Goal: Check status: Check status

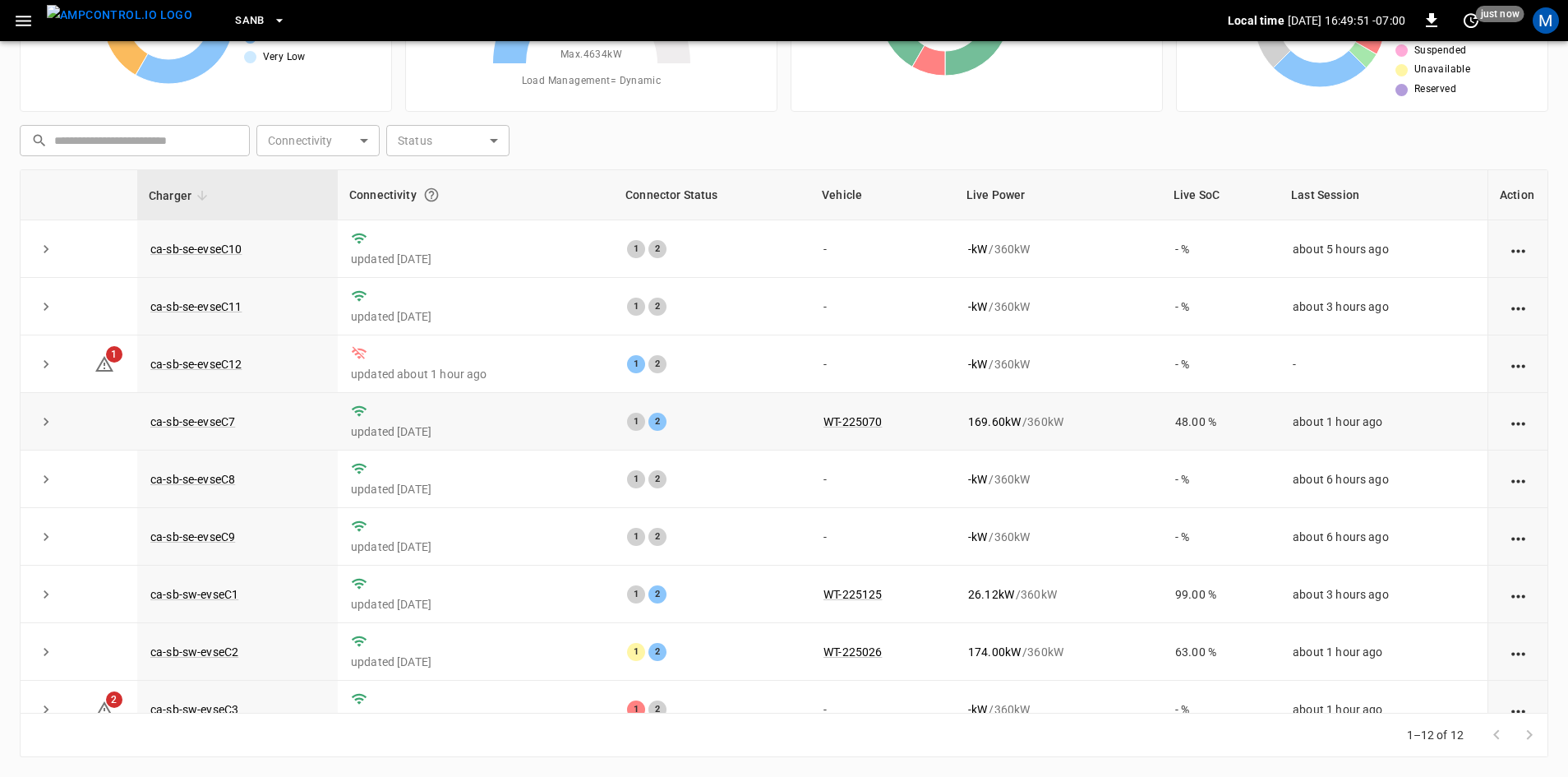
scroll to position [208, 0]
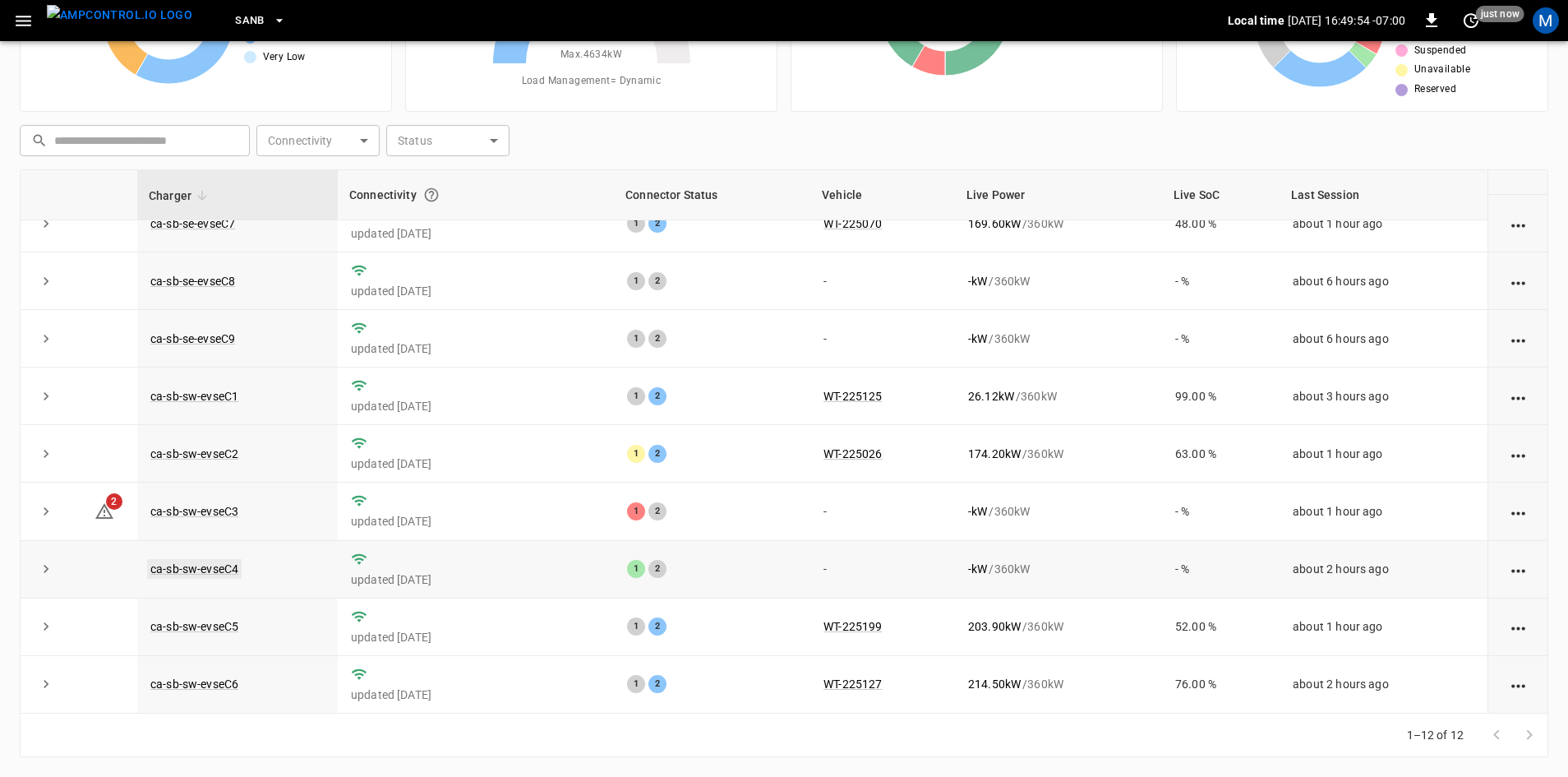
click at [226, 566] on link "ca-sb-sw-evseC4" at bounding box center [194, 568] width 94 height 20
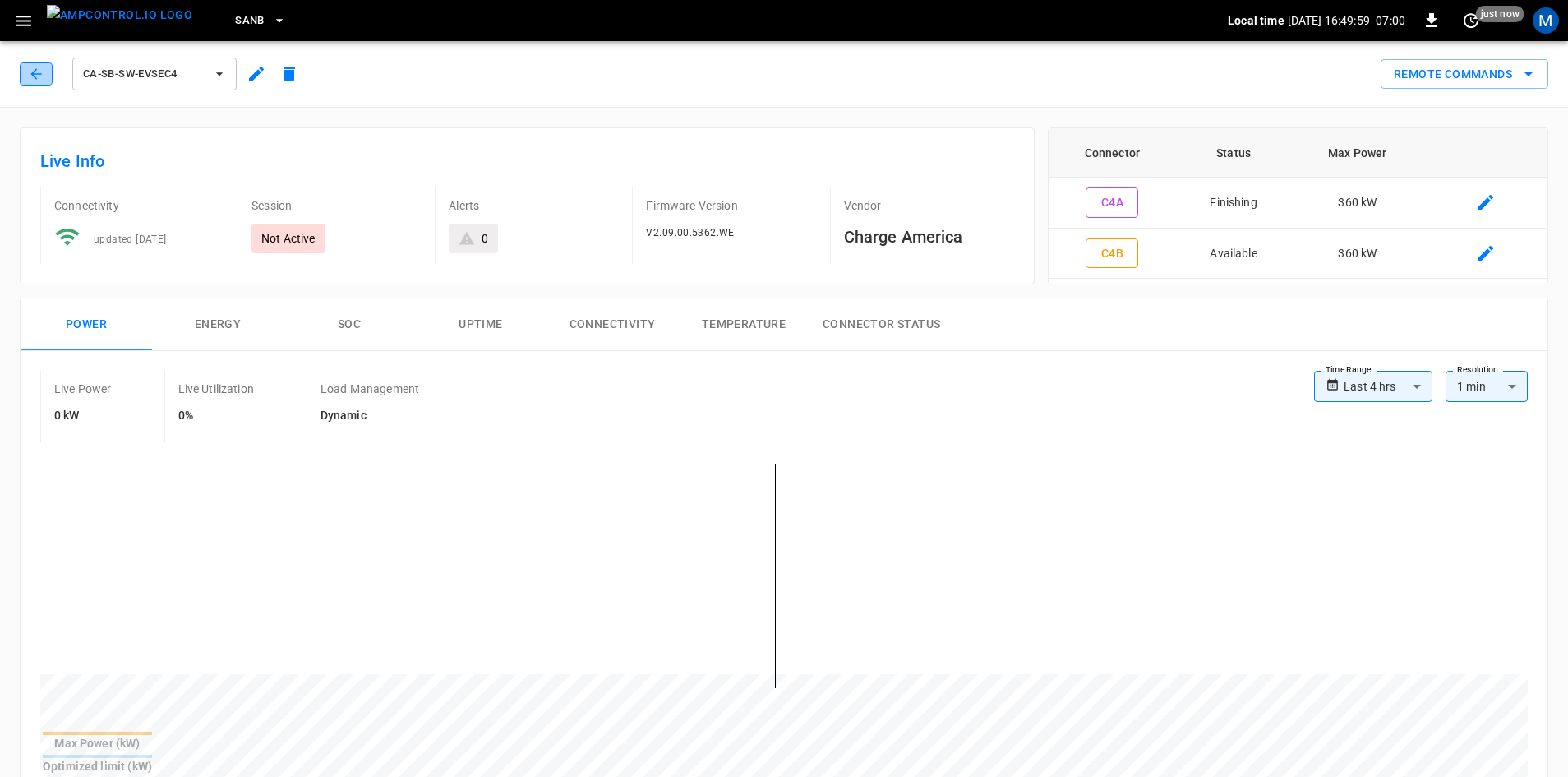
click at [42, 75] on icon "button" at bounding box center [36, 74] width 16 height 16
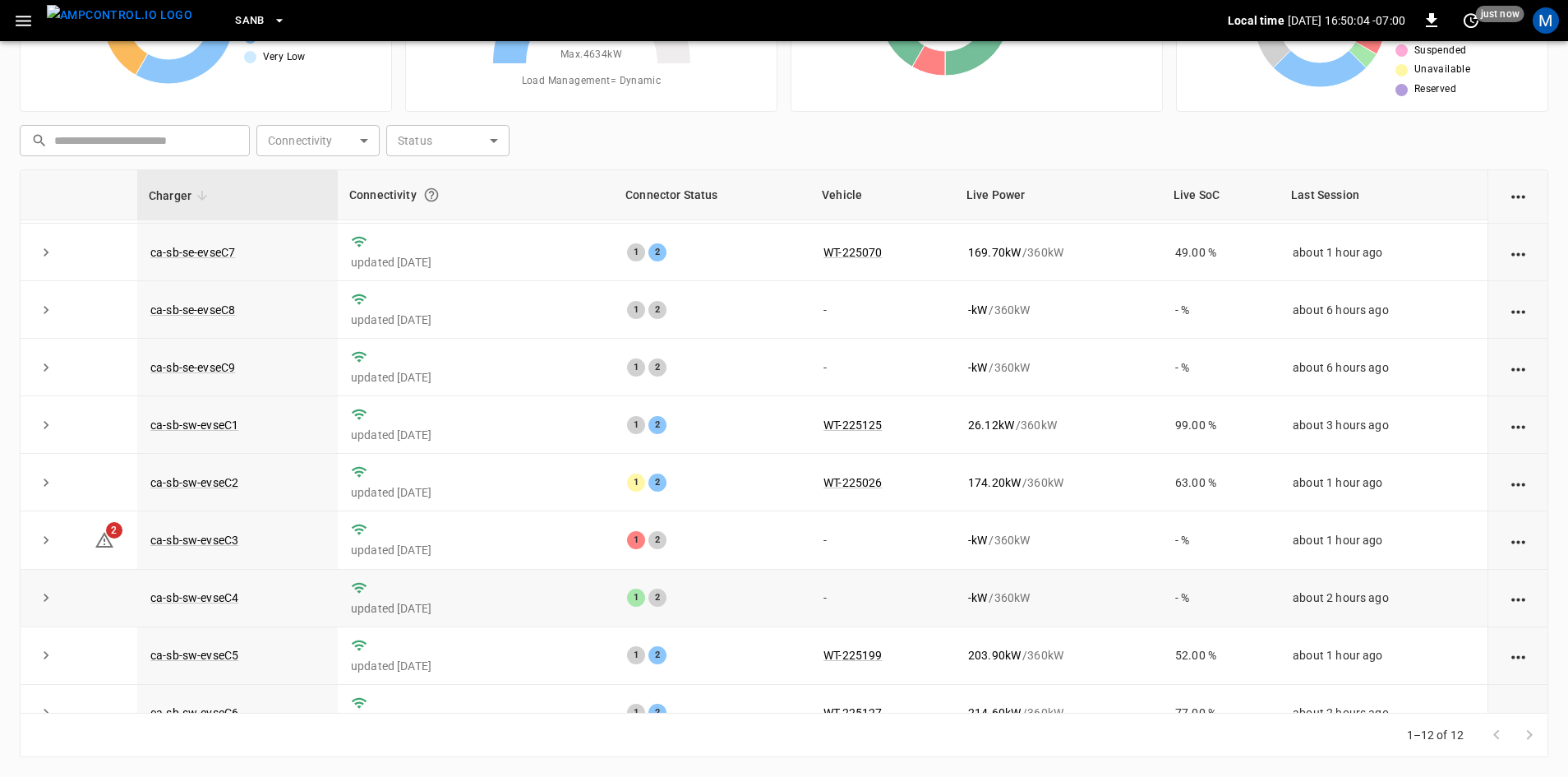
scroll to position [208, 0]
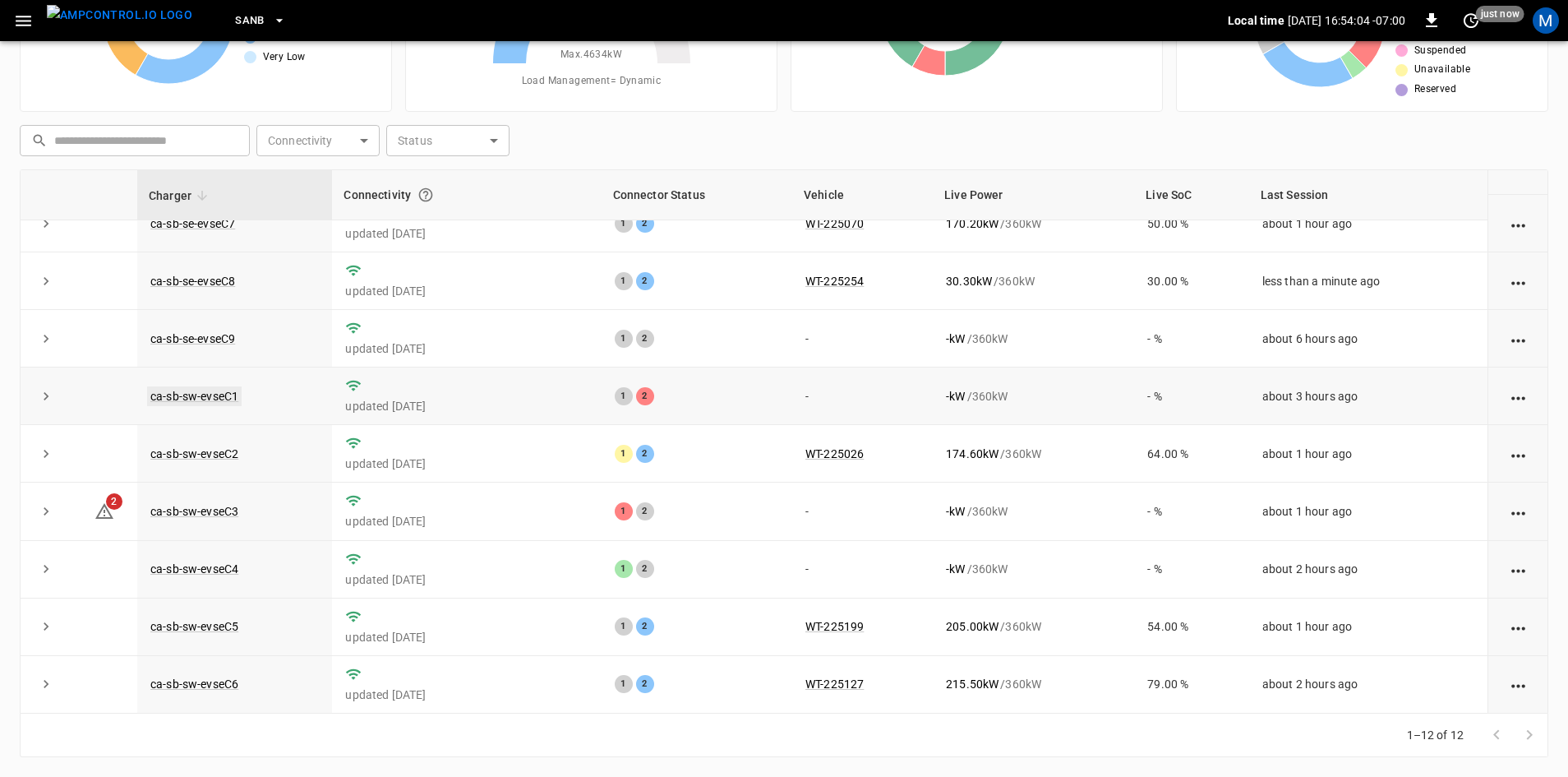
click at [226, 395] on link "ca-sb-sw-evseC1" at bounding box center [194, 396] width 94 height 20
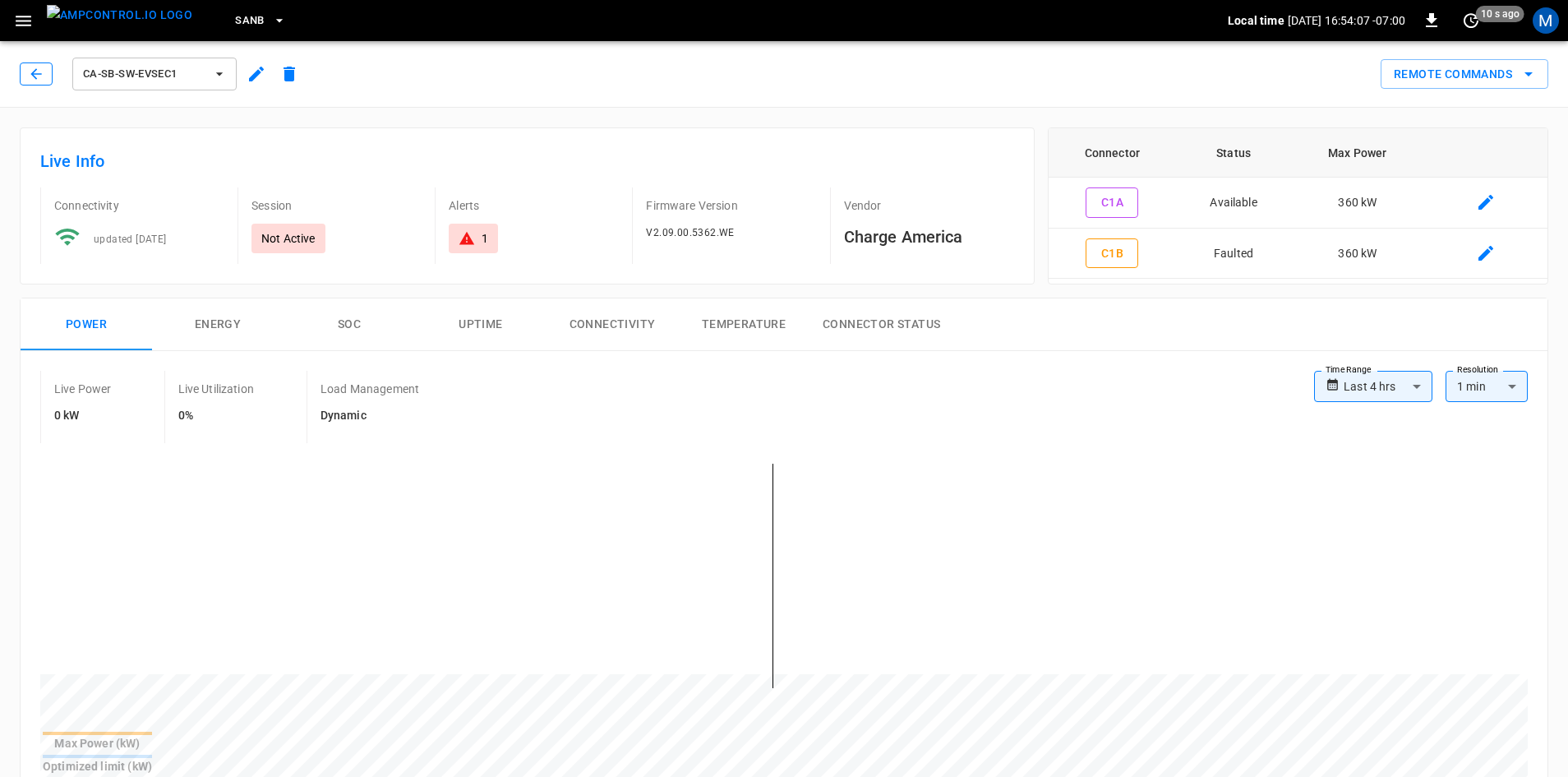
click at [34, 75] on icon "button" at bounding box center [36, 74] width 16 height 16
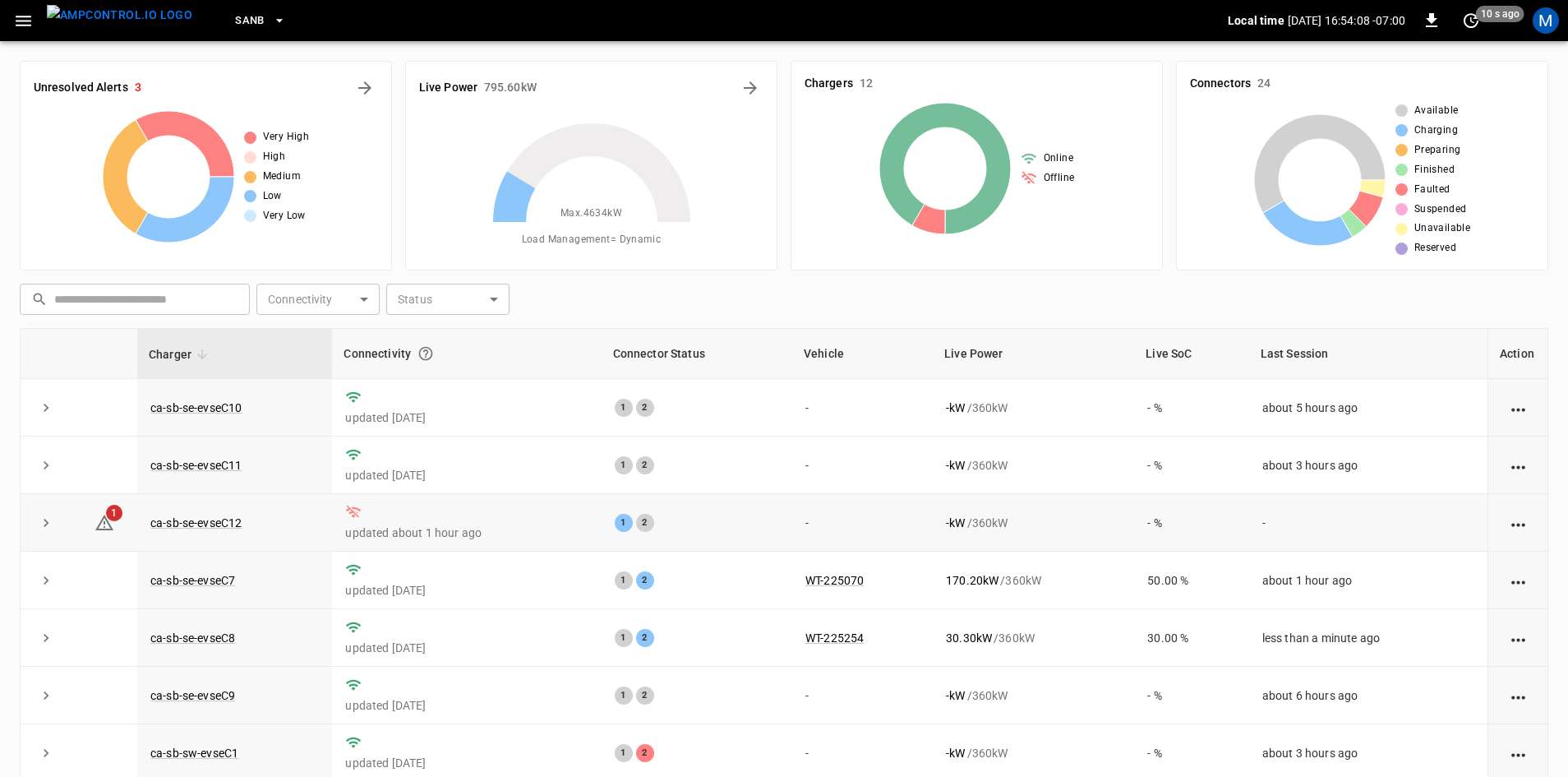
scroll to position [159, 0]
